Goal: Book appointment/travel/reservation

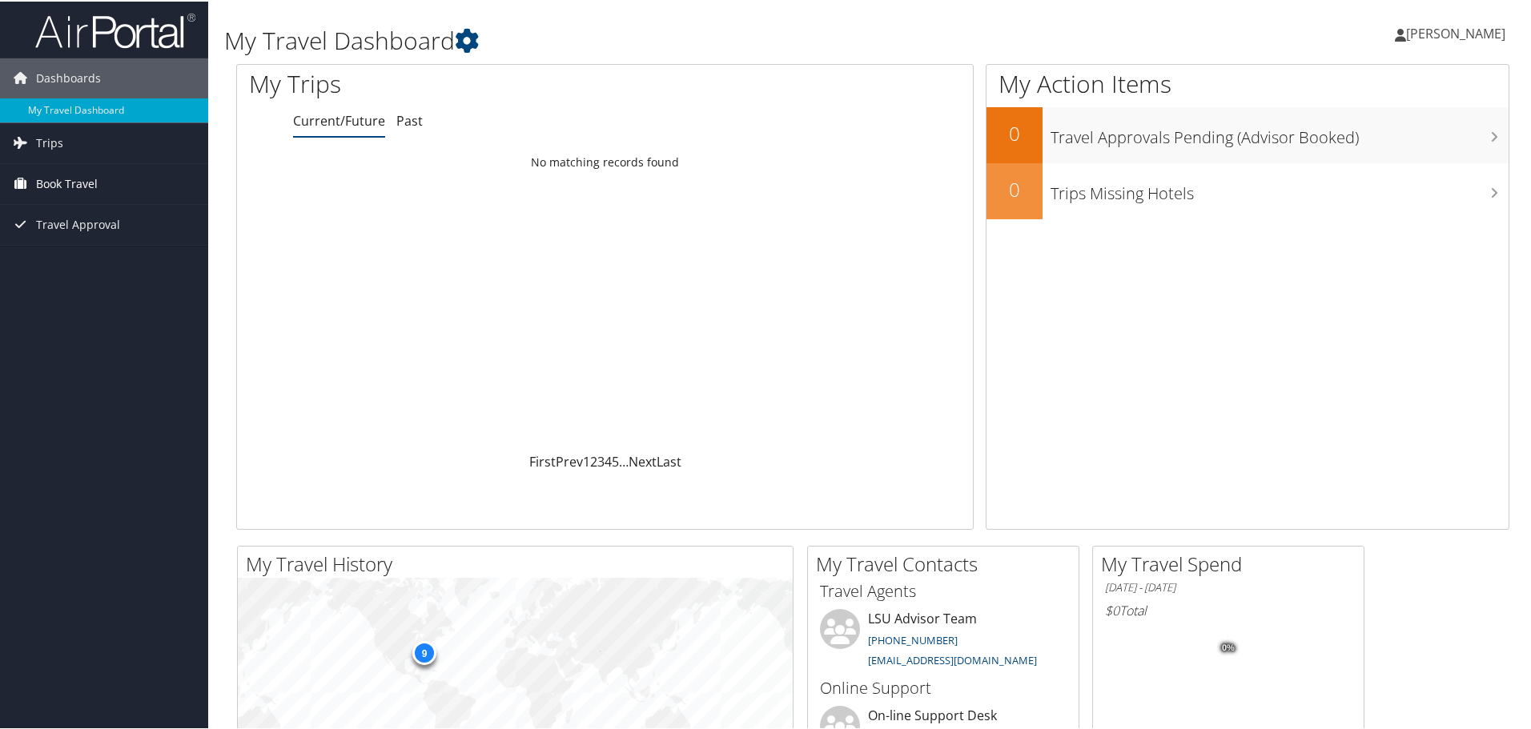
click at [63, 178] on span "Book Travel" at bounding box center [67, 183] width 62 height 40
click at [60, 235] on link "Book/Manage Online Trips" at bounding box center [104, 239] width 208 height 24
click at [60, 181] on span "Book Travel" at bounding box center [67, 183] width 62 height 40
click at [56, 235] on link "Book/Manage Online Trips" at bounding box center [104, 239] width 208 height 24
